Goal: Book appointment/travel/reservation

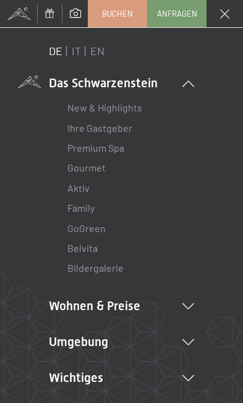
click at [121, 17] on span "Buchen" at bounding box center [117, 13] width 31 height 11
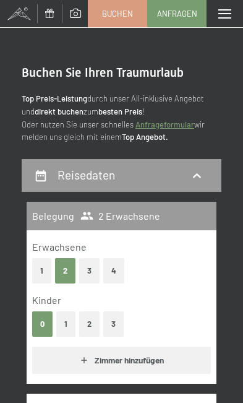
click at [191, 173] on icon at bounding box center [197, 176] width 14 height 14
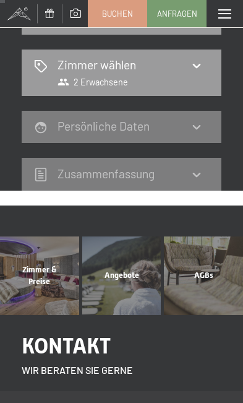
click at [195, 128] on icon at bounding box center [197, 127] width 14 height 14
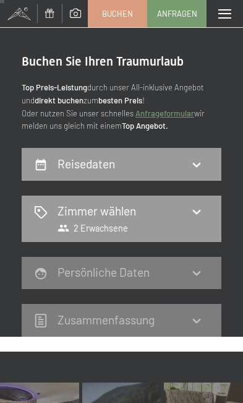
scroll to position [12, 0]
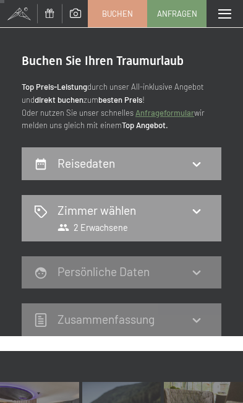
click at [189, 155] on div "Reisedaten" at bounding box center [121, 163] width 175 height 17
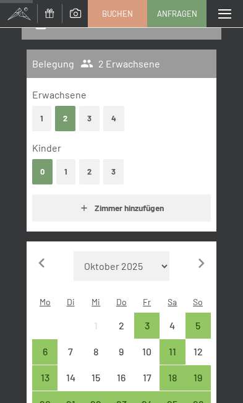
scroll to position [149, 0]
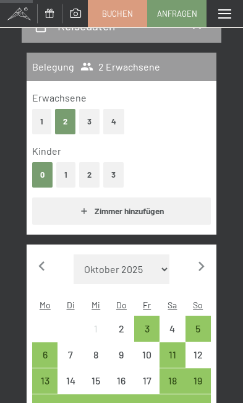
click at [210, 261] on icon "button" at bounding box center [201, 266] width 19 height 19
select select "[DATE]"
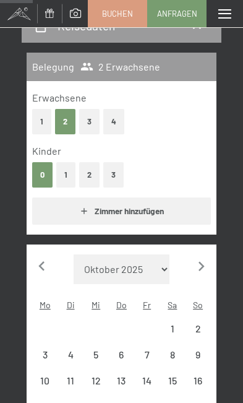
click at [206, 266] on icon "button" at bounding box center [201, 266] width 19 height 19
select select "[DATE]"
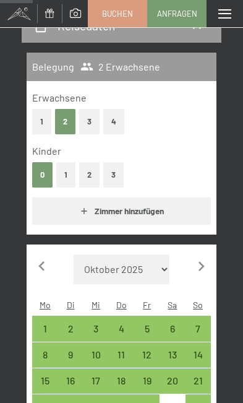
select select "[DATE]"
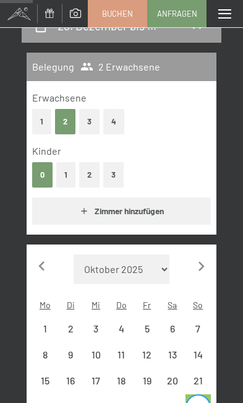
select select "[DATE]"
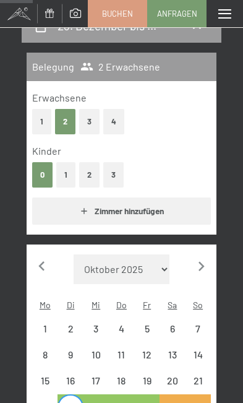
select select "[DATE]"
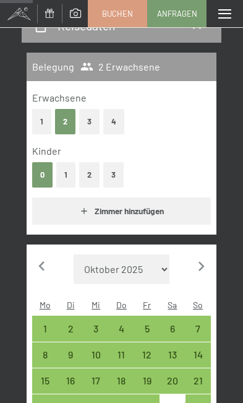
select select "[DATE]"
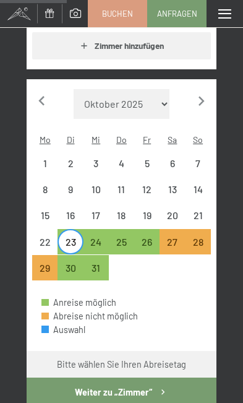
scroll to position [303, 0]
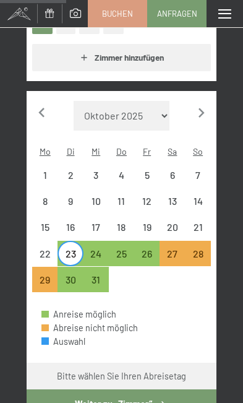
click at [181, 249] on div "27" at bounding box center [172, 260] width 23 height 23
select select "[DATE]"
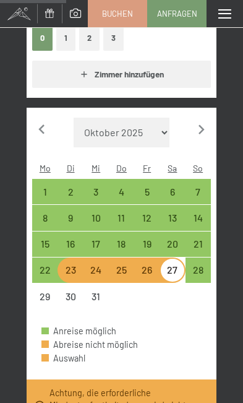
click at [185, 319] on div "Anreise möglich Abreise nicht möglich Auswahl" at bounding box center [122, 349] width 190 height 60
click at [159, 231] on div "19" at bounding box center [146, 243] width 25 height 25
select select "[DATE]"
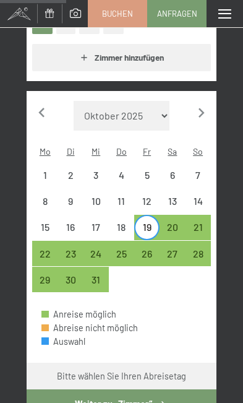
click at [73, 249] on div "23" at bounding box center [70, 260] width 23 height 23
select select "[DATE]"
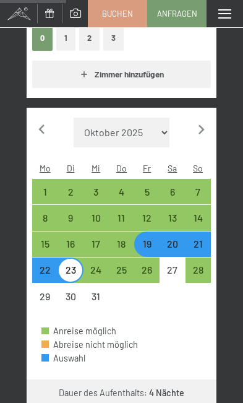
click at [76, 265] on div "23" at bounding box center [70, 276] width 23 height 23
select select "[DATE]"
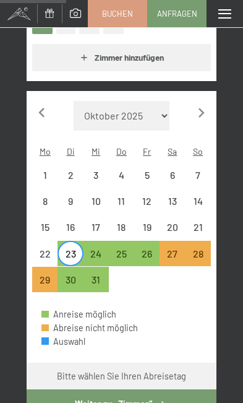
click at [152, 249] on div "26" at bounding box center [147, 260] width 23 height 23
select select "[DATE]"
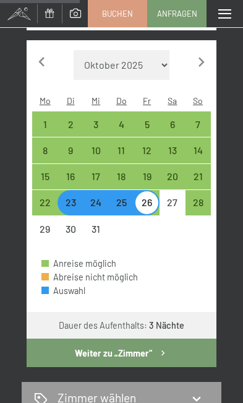
scroll to position [370, 0]
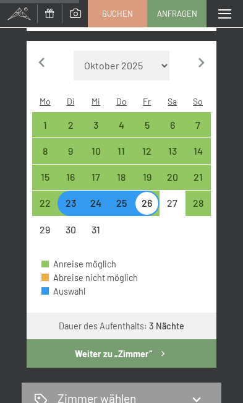
click at [175, 257] on div "Anreise möglich" at bounding box center [121, 264] width 160 height 14
click at [70, 198] on div "23" at bounding box center [70, 209] width 23 height 23
select select "[DATE]"
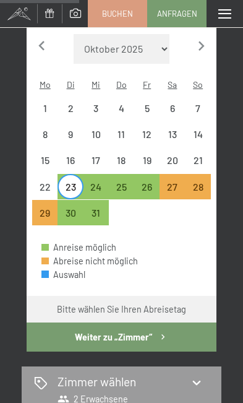
click at [78, 171] on span "Einwilligung Marketing*" at bounding box center [79, 176] width 82 height 10
click at [33, 171] on input "Einwilligung Marketing*" at bounding box center [29, 176] width 10 height 10
click at [74, 174] on span "Einwilligung Marketing*" at bounding box center [79, 176] width 82 height 10
click at [33, 174] on input "Einwilligung Marketing*" at bounding box center [29, 176] width 10 height 10
click at [73, 173] on span "Einwilligung Marketing*" at bounding box center [79, 176] width 82 height 10
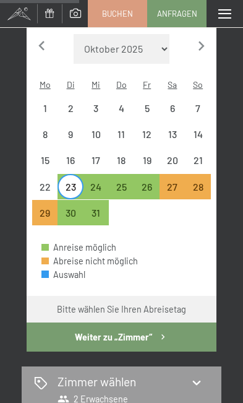
click at [33, 173] on input "Einwilligung Marketing*" at bounding box center [29, 176] width 10 height 10
checkbox input "false"
click at [69, 208] on div "30" at bounding box center [70, 219] width 23 height 23
select select "[DATE]"
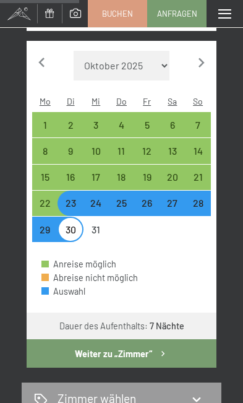
click at [113, 339] on button "Weiter zu „Zimmer“" at bounding box center [122, 353] width 190 height 28
select select "[DATE]"
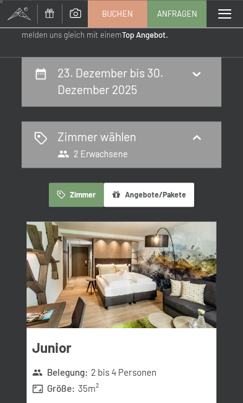
scroll to position [0, 0]
